Goal: Navigation & Orientation: Find specific page/section

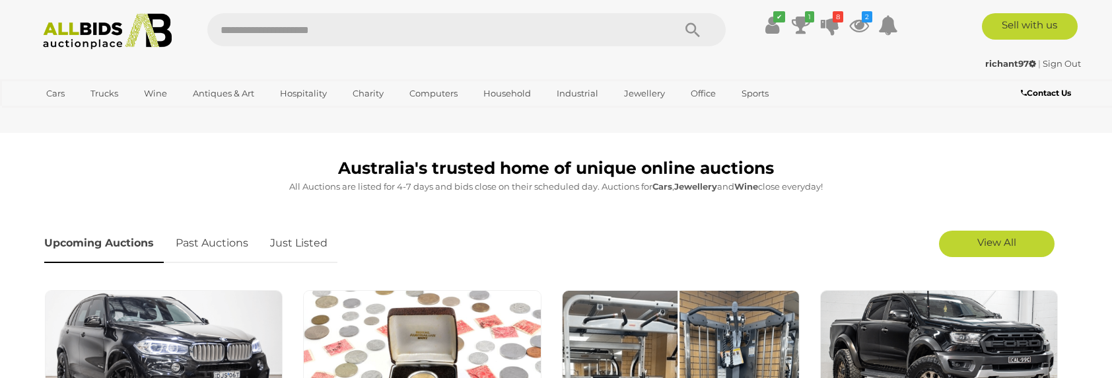
scroll to position [330, 0]
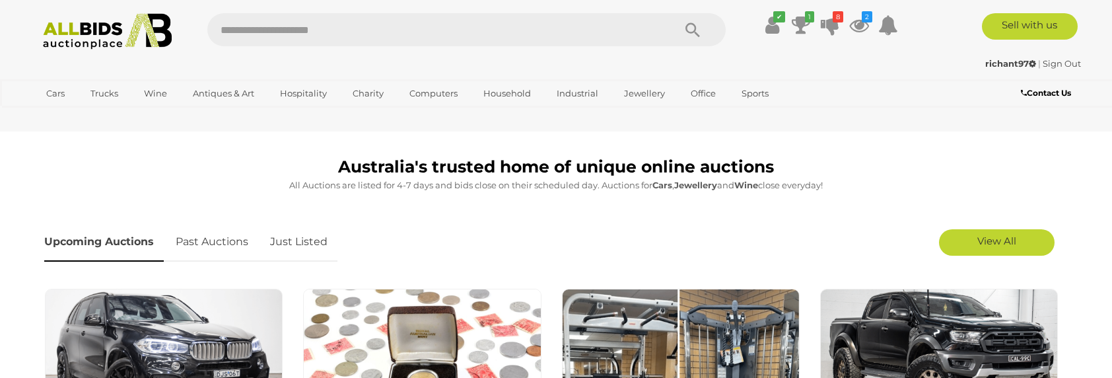
click at [288, 239] on link "Just Listed" at bounding box center [298, 242] width 77 height 39
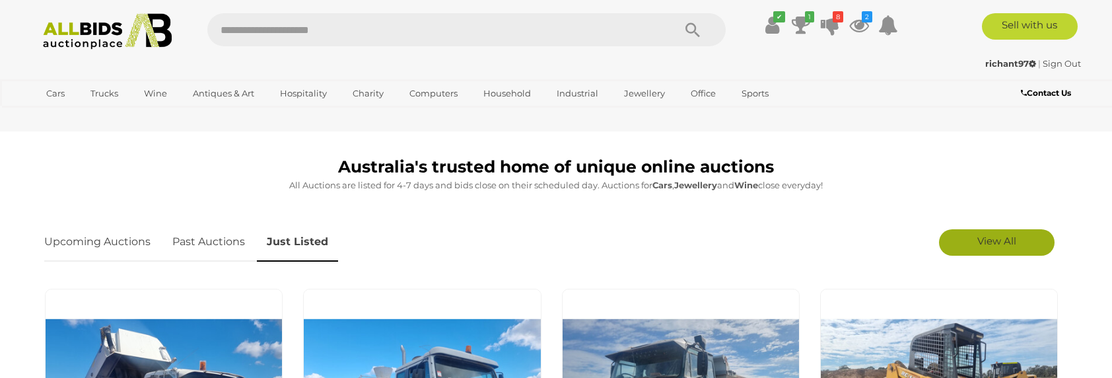
click at [974, 250] on link "View All" at bounding box center [997, 242] width 116 height 26
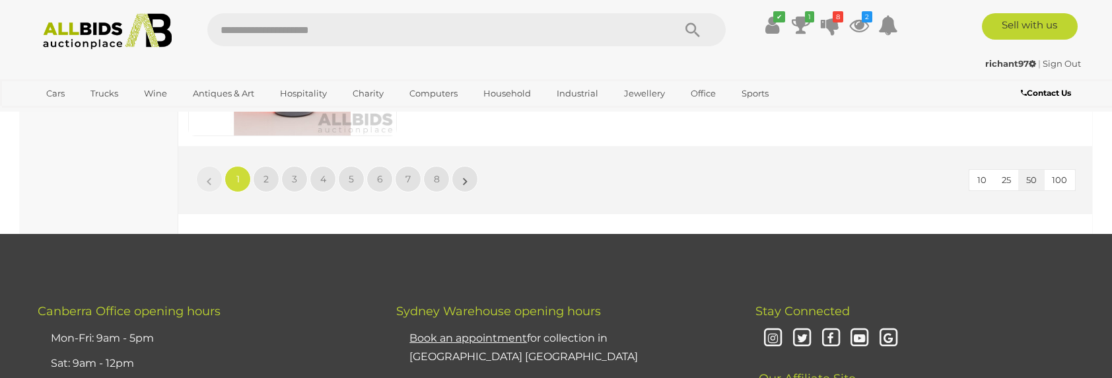
scroll to position [11492, 0]
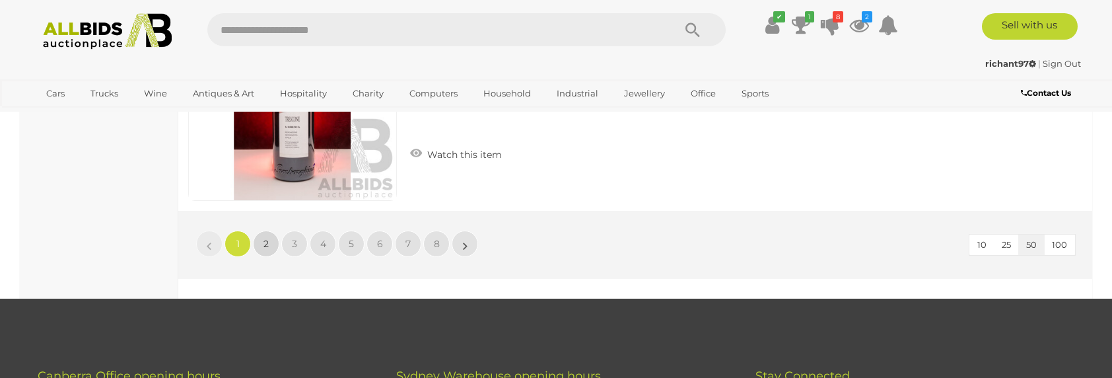
click at [264, 238] on span "2" at bounding box center [266, 244] width 5 height 12
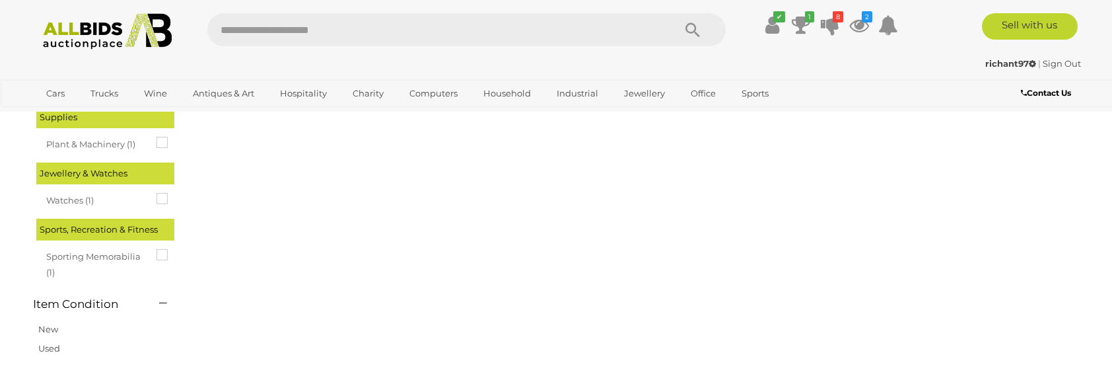
scroll to position [0, 0]
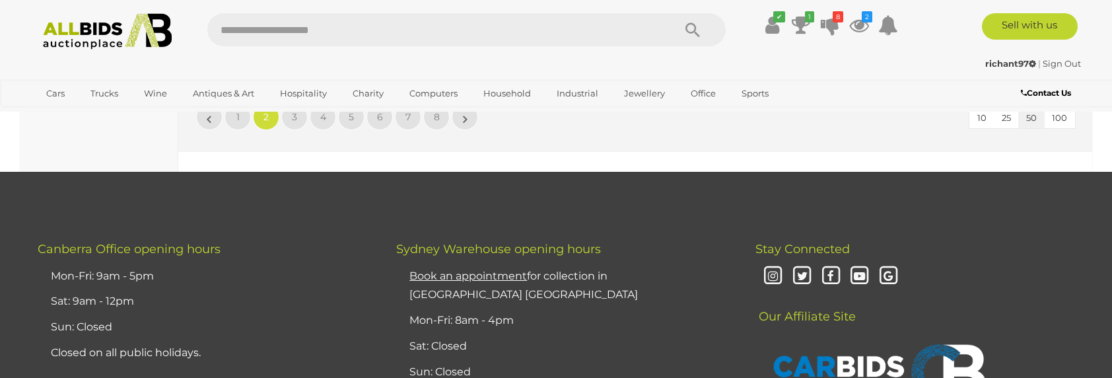
scroll to position [11487, 0]
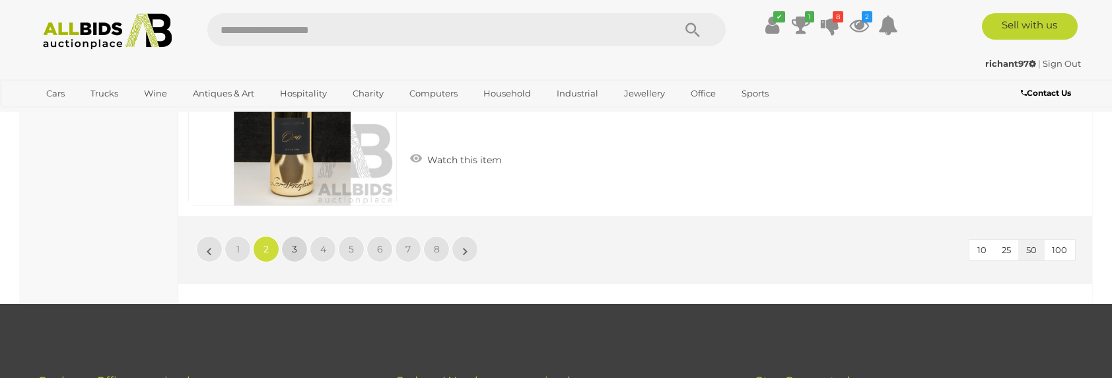
click at [289, 236] on link "3" at bounding box center [294, 249] width 26 height 26
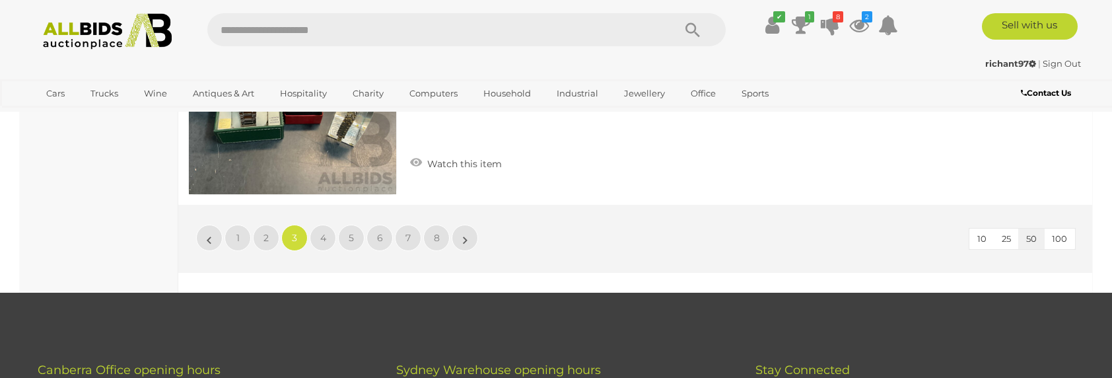
scroll to position [11574, 0]
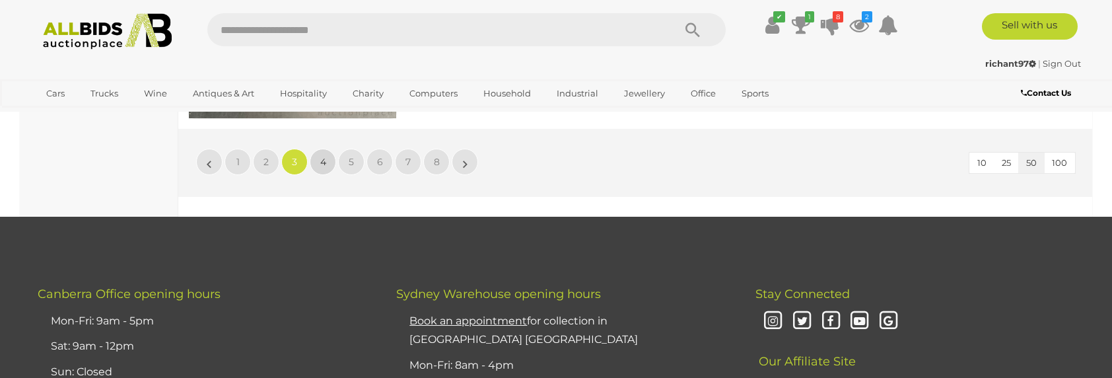
click at [326, 156] on span "4" at bounding box center [323, 162] width 6 height 12
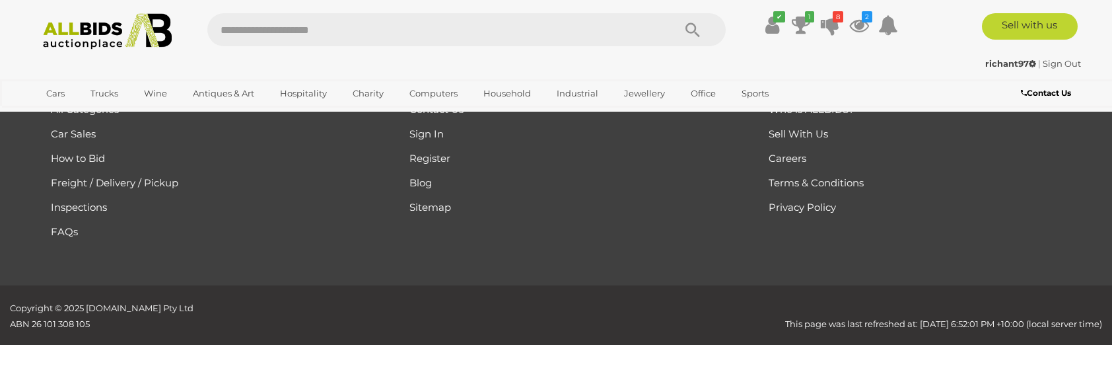
scroll to position [0, 0]
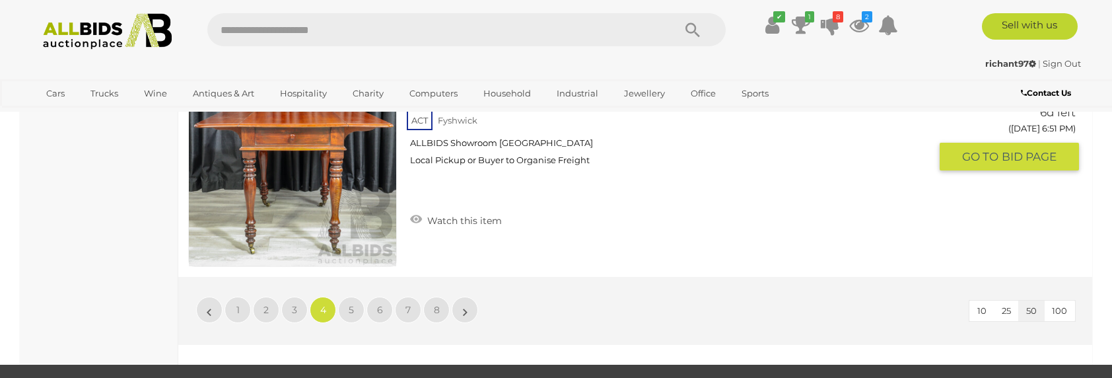
scroll to position [11492, 0]
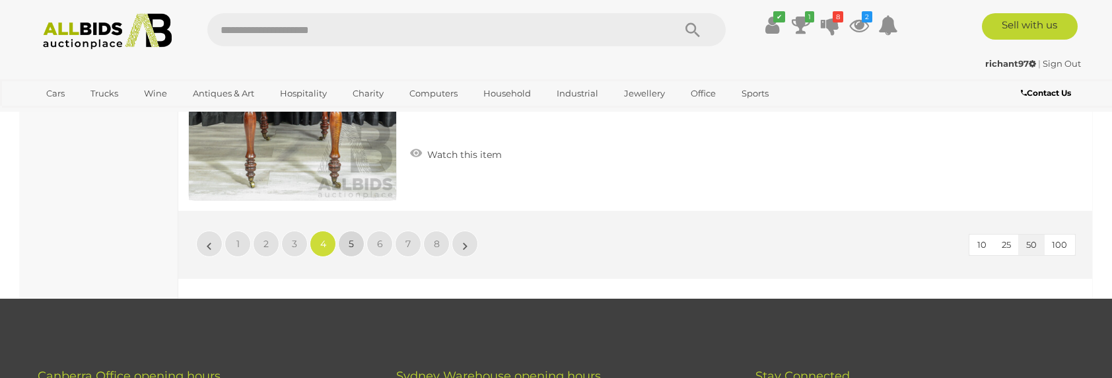
click at [359, 230] on link "5" at bounding box center [351, 243] width 26 height 26
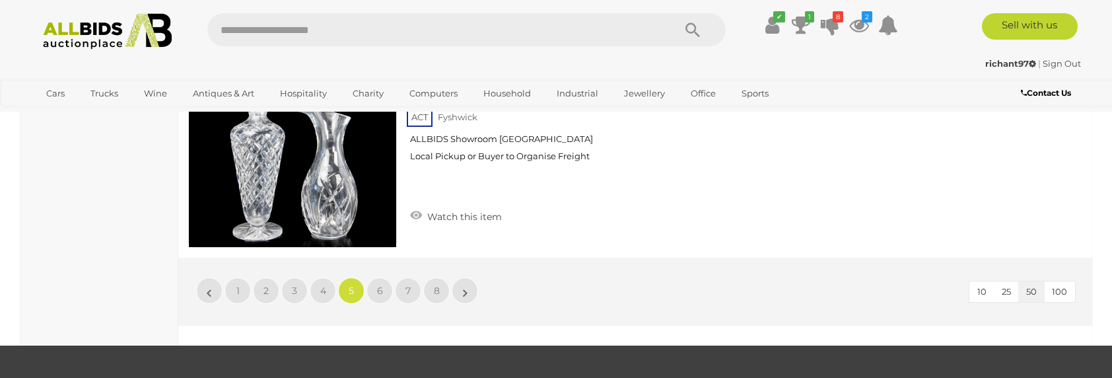
scroll to position [11558, 0]
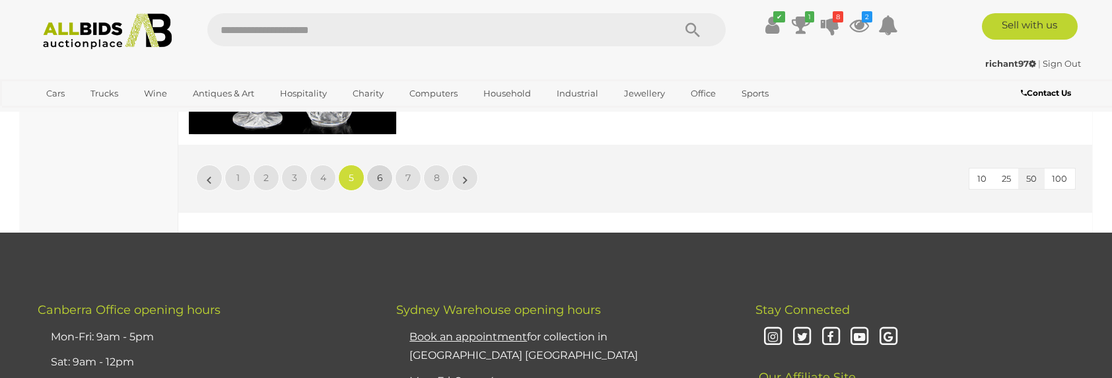
click at [383, 166] on link "6" at bounding box center [380, 177] width 26 height 26
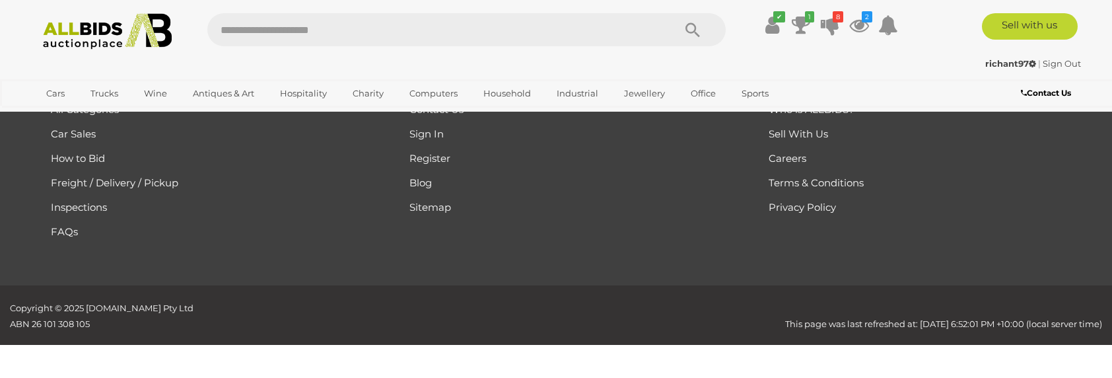
scroll to position [0, 0]
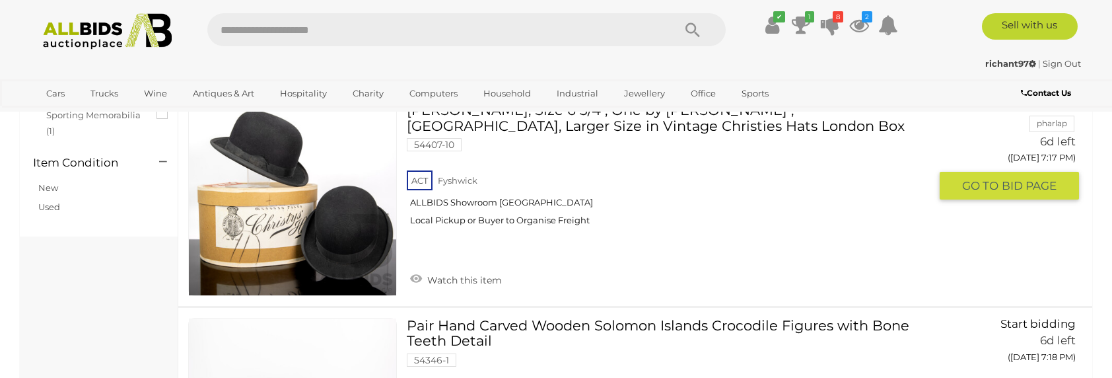
scroll to position [1189, 0]
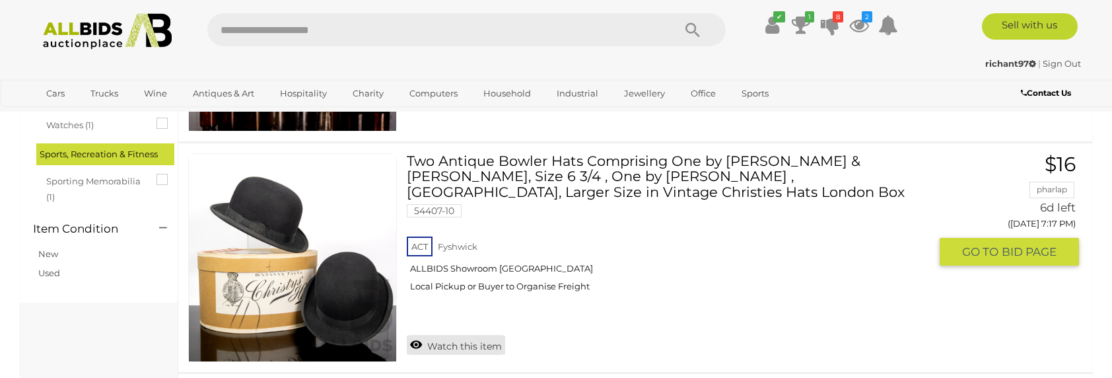
click at [473, 340] on link "Watch this item" at bounding box center [456, 345] width 98 height 20
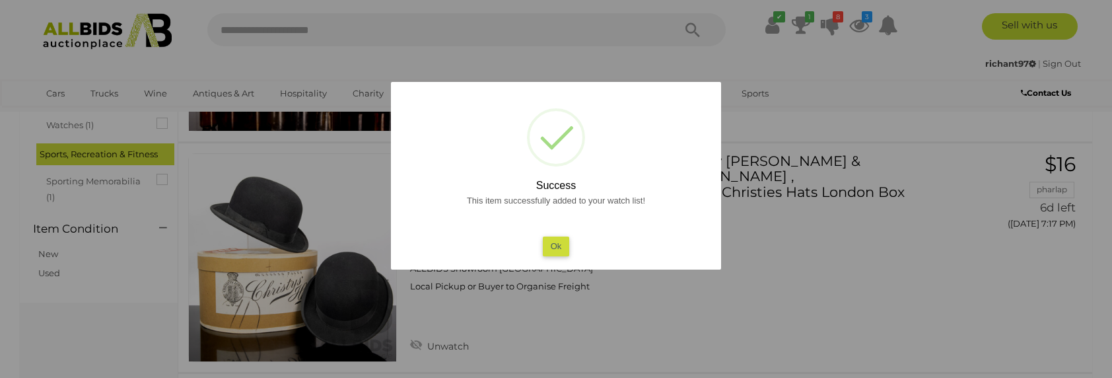
click at [560, 252] on button "Ok" at bounding box center [556, 245] width 27 height 19
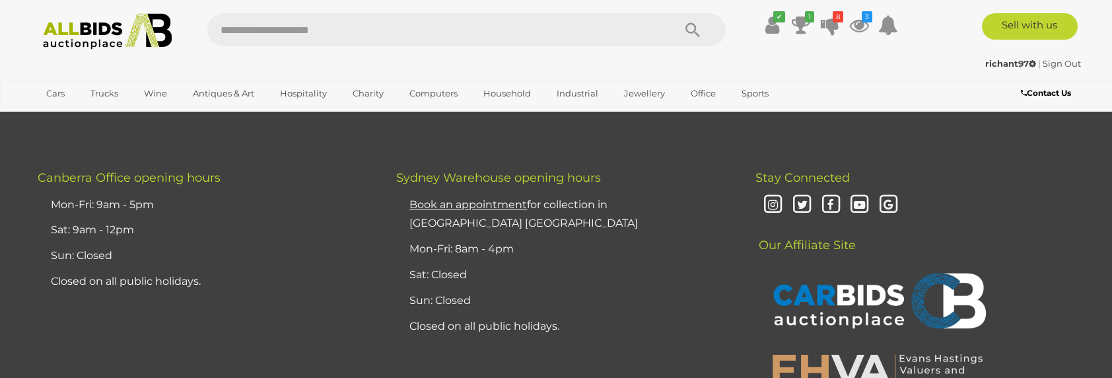
scroll to position [11426, 0]
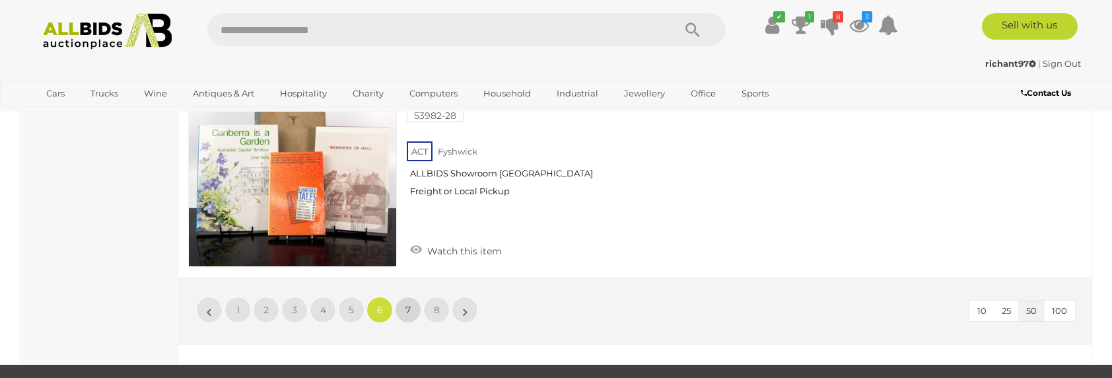
click at [413, 297] on link "7" at bounding box center [408, 310] width 26 height 26
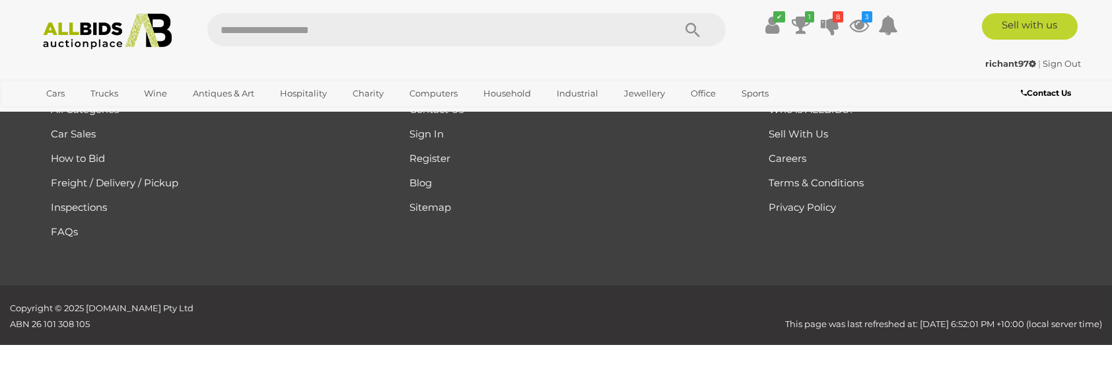
scroll to position [0, 0]
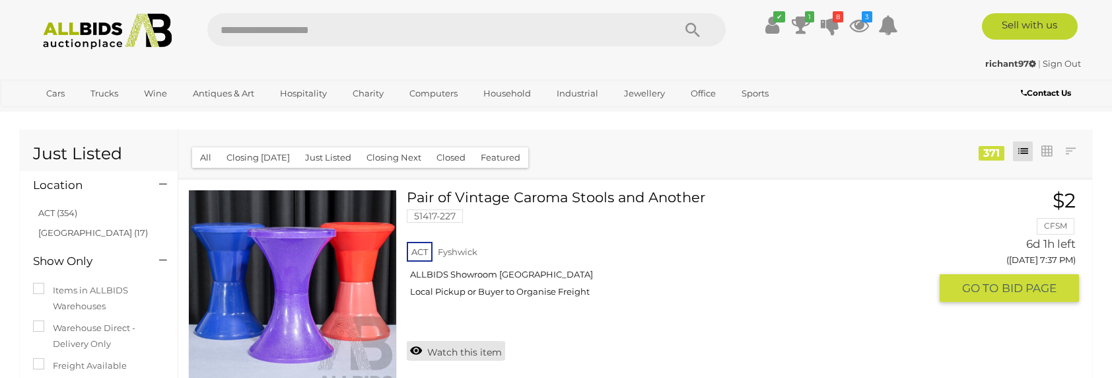
click at [464, 353] on link "Watch this item" at bounding box center [456, 351] width 98 height 20
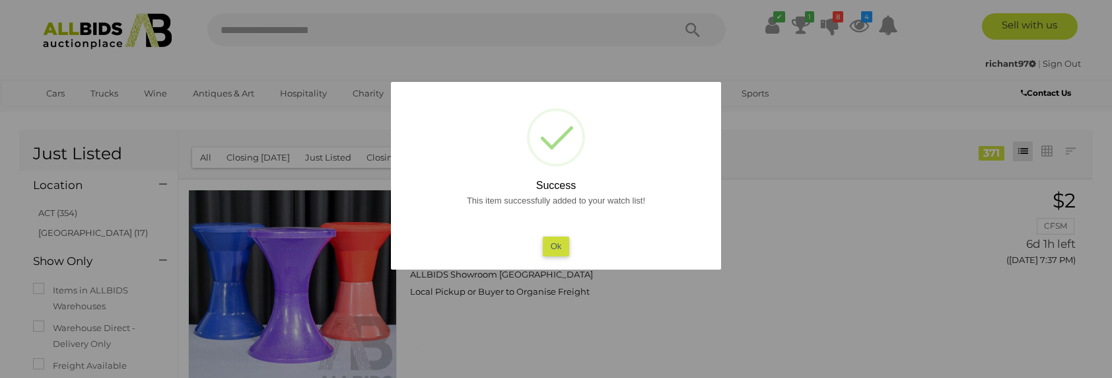
click at [556, 250] on button "Ok" at bounding box center [556, 245] width 27 height 19
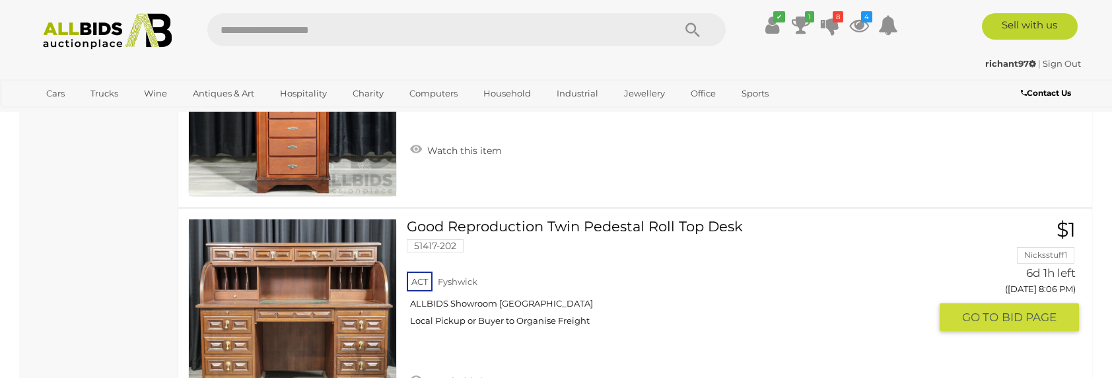
scroll to position [11558, 0]
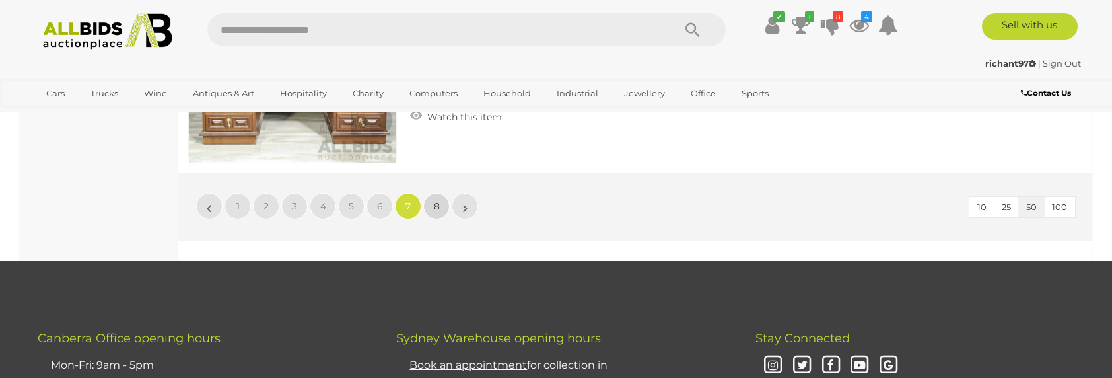
click at [431, 193] on link "8" at bounding box center [436, 206] width 26 height 26
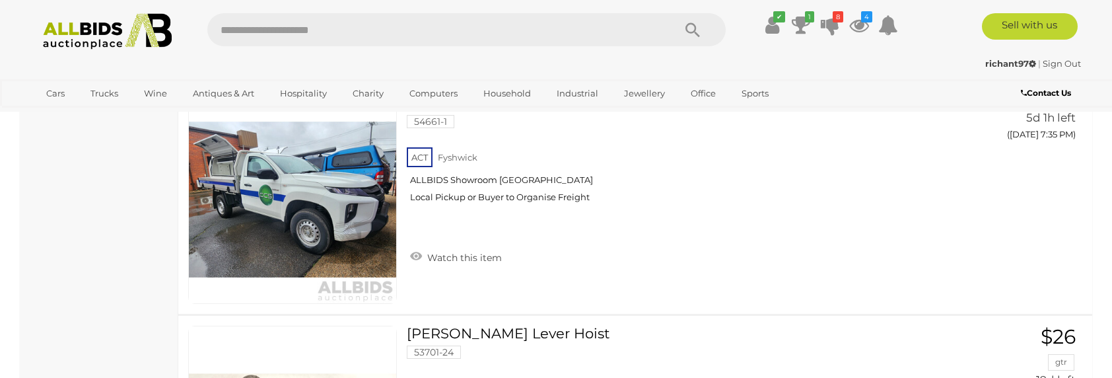
scroll to position [3302, 0]
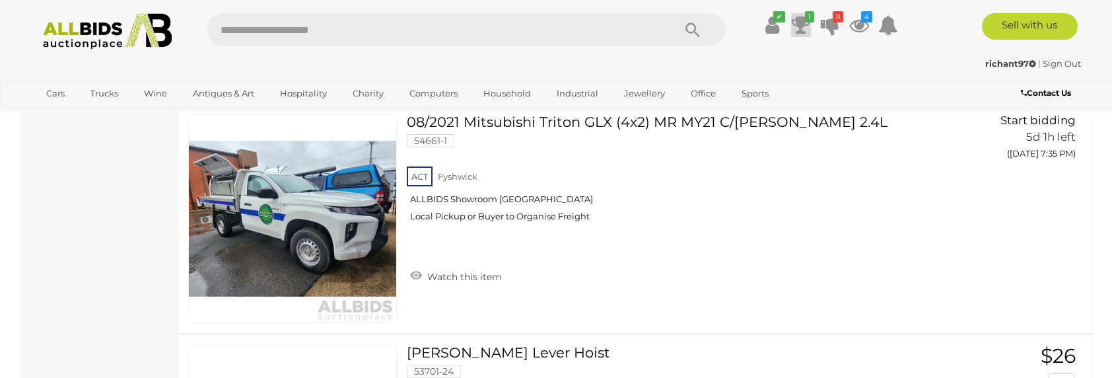
click at [808, 24] on icon at bounding box center [801, 25] width 18 height 24
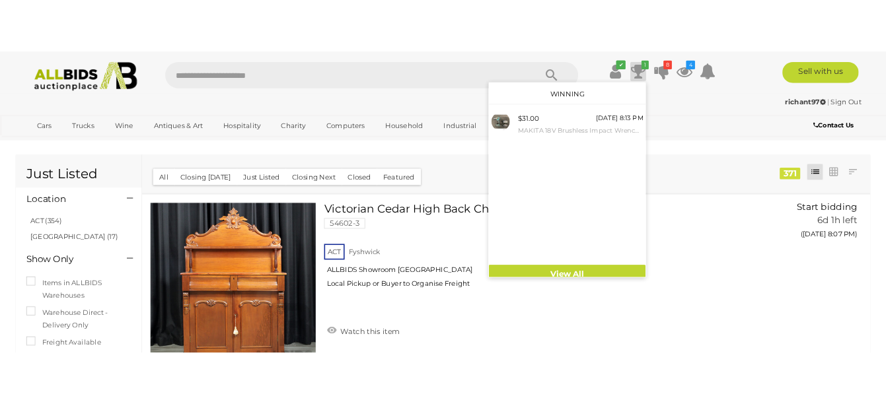
scroll to position [3302, 0]
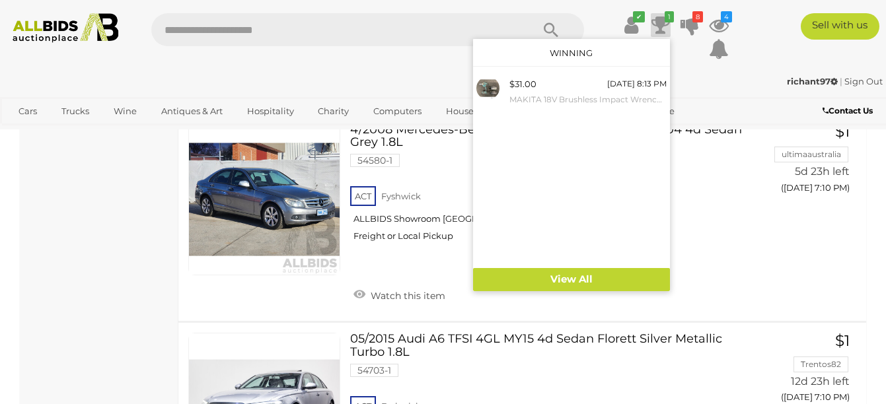
click at [843, 0] on div "✔ Track & Trace 1 8" at bounding box center [443, 35] width 886 height 71
